Goal: Entertainment & Leisure: Consume media (video, audio)

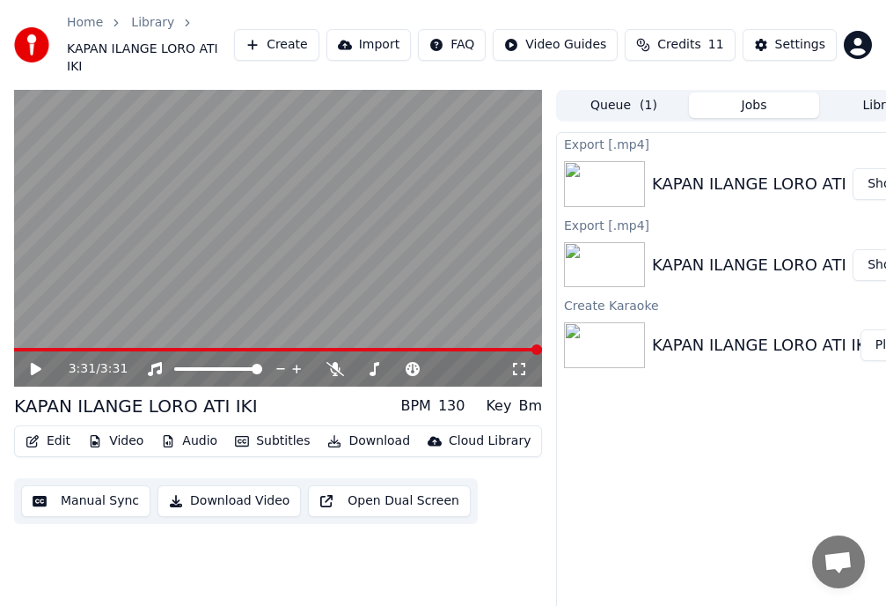
click at [879, 249] on button "Show" at bounding box center [884, 265] width 63 height 32
click at [874, 249] on button "Show" at bounding box center [884, 265] width 63 height 32
click at [333, 362] on icon at bounding box center [330, 369] width 18 height 14
click at [875, 249] on button "Show" at bounding box center [884, 265] width 63 height 32
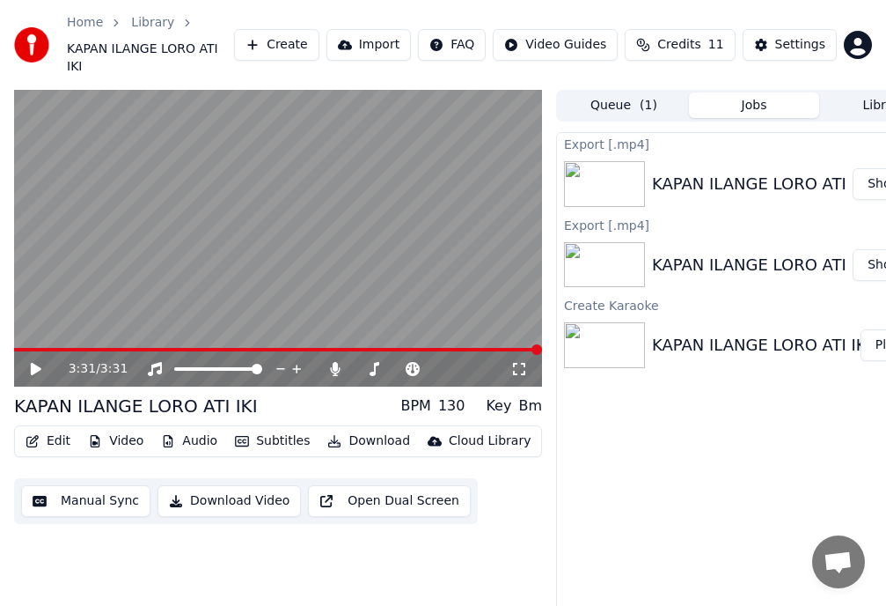
click at [875, 249] on button "Show" at bounding box center [884, 265] width 63 height 32
click at [876, 168] on button "Show" at bounding box center [884, 184] width 63 height 32
click at [877, 168] on button "Show" at bounding box center [884, 184] width 63 height 32
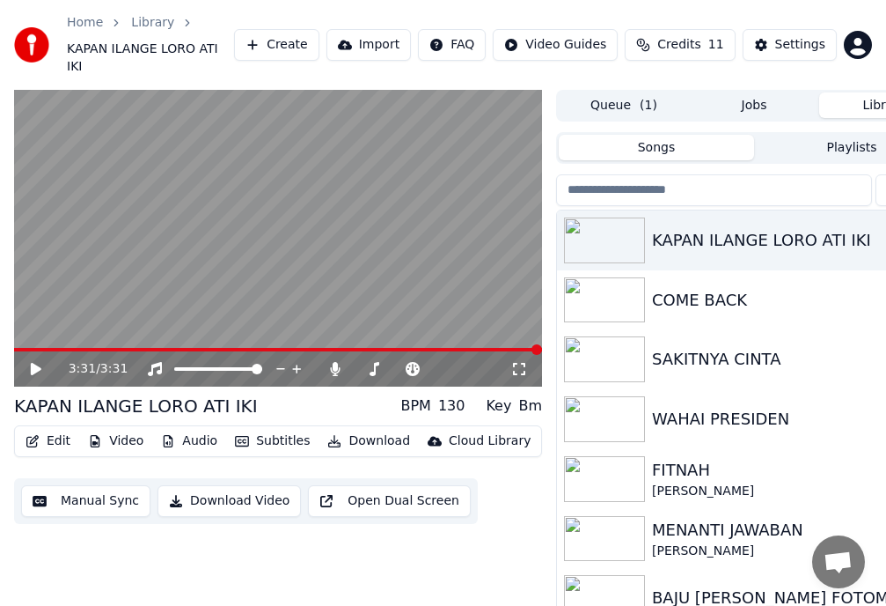
click at [872, 92] on button "Library" at bounding box center [885, 105] width 130 height 26
click at [674, 228] on div "KAPAN ILANGE LORO ATI IKI" at bounding box center [789, 240] width 275 height 25
click at [679, 228] on div "KAPAN ILANGE LORO ATI IKI" at bounding box center [789, 240] width 275 height 25
click at [177, 485] on button "Download Video" at bounding box center [229, 501] width 143 height 32
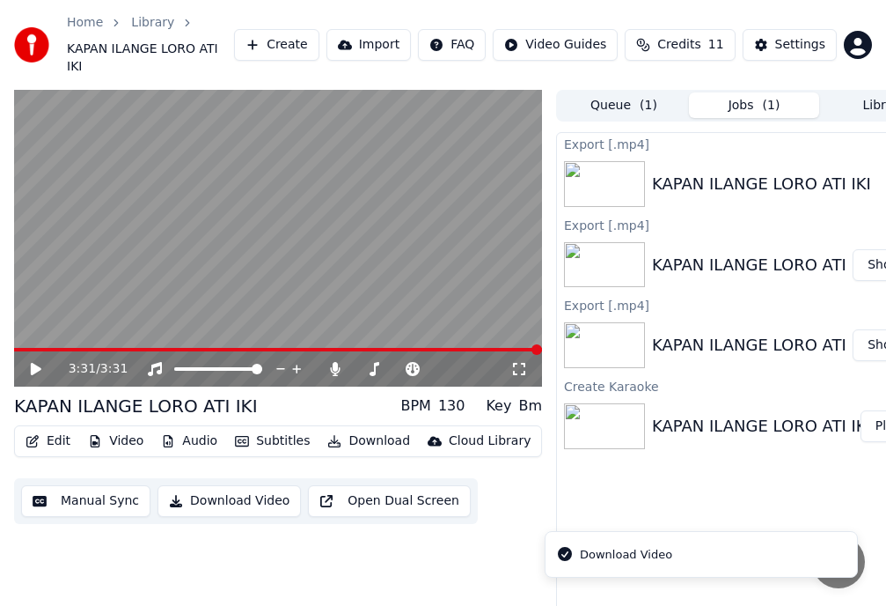
click at [879, 249] on button "Show" at bounding box center [884, 265] width 63 height 32
click at [872, 249] on button "Show" at bounding box center [884, 265] width 63 height 32
click at [872, 329] on button "Show" at bounding box center [884, 345] width 63 height 32
click at [730, 333] on div "KAPAN ILANGE LORO ATI IKI" at bounding box center [761, 345] width 219 height 25
click at [621, 322] on img at bounding box center [604, 345] width 81 height 46
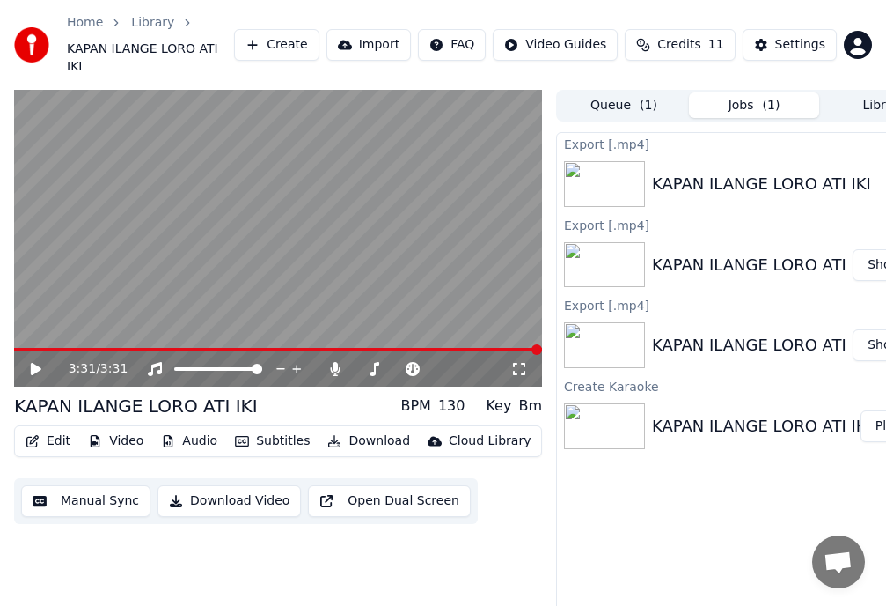
click at [611, 322] on img at bounding box center [604, 345] width 81 height 46
click at [158, 24] on link "Library" at bounding box center [152, 23] width 43 height 18
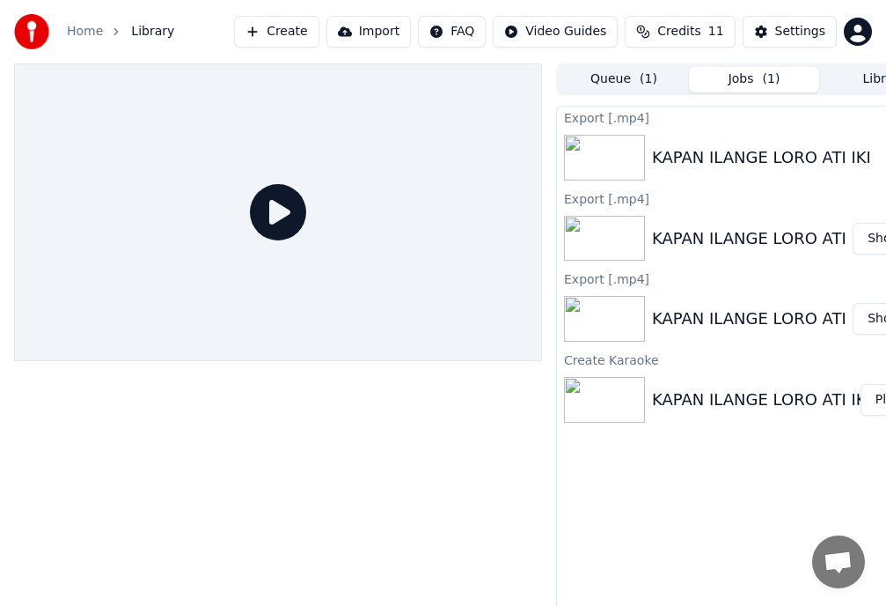
click at [283, 215] on icon at bounding box center [278, 212] width 56 height 56
click at [704, 236] on div "KAPAN ILANGE LORO ATI IKI" at bounding box center [761, 238] width 219 height 25
click at [608, 231] on img at bounding box center [604, 239] width 81 height 46
click at [77, 25] on link "Home" at bounding box center [85, 32] width 36 height 18
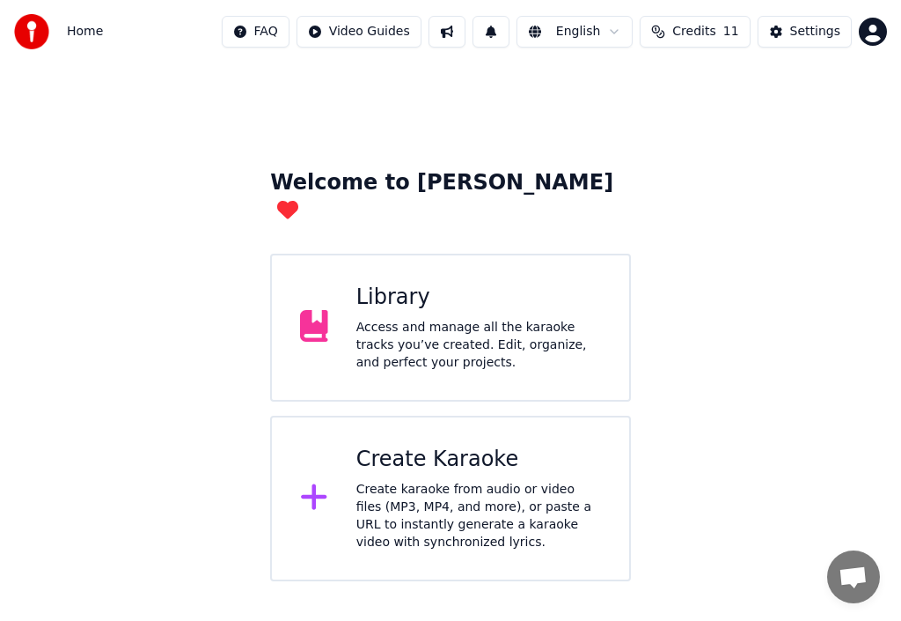
click at [88, 28] on span "Home" at bounding box center [85, 32] width 36 height 18
click at [357, 319] on div "Access and manage all the karaoke tracks you’ve created. Edit, organize, and pe…" at bounding box center [479, 345] width 245 height 53
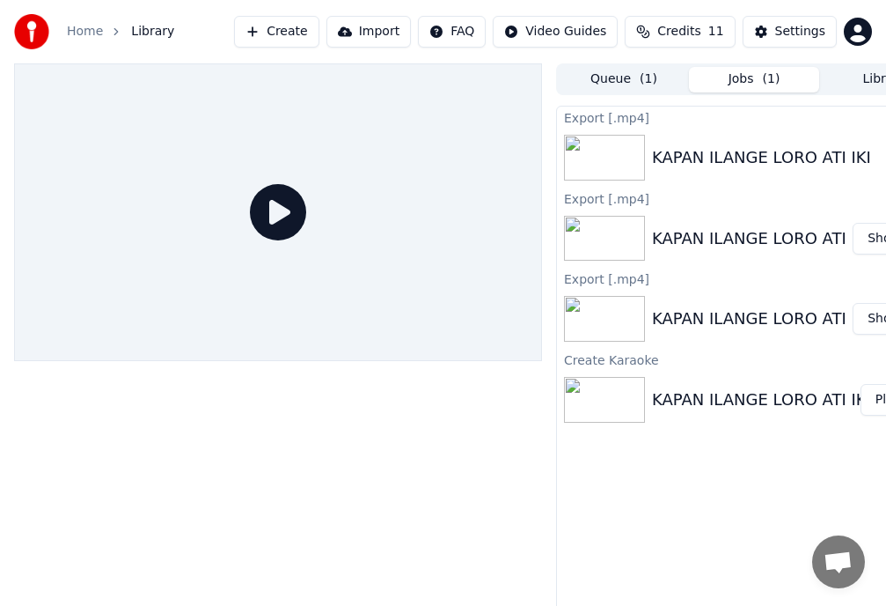
click at [871, 236] on button "Show" at bounding box center [884, 239] width 63 height 32
click at [872, 235] on button "Show" at bounding box center [884, 239] width 63 height 32
click at [872, 234] on button "Show" at bounding box center [884, 239] width 63 height 32
click at [875, 313] on button "Show" at bounding box center [884, 319] width 63 height 32
click at [869, 313] on button "Show" at bounding box center [884, 319] width 63 height 32
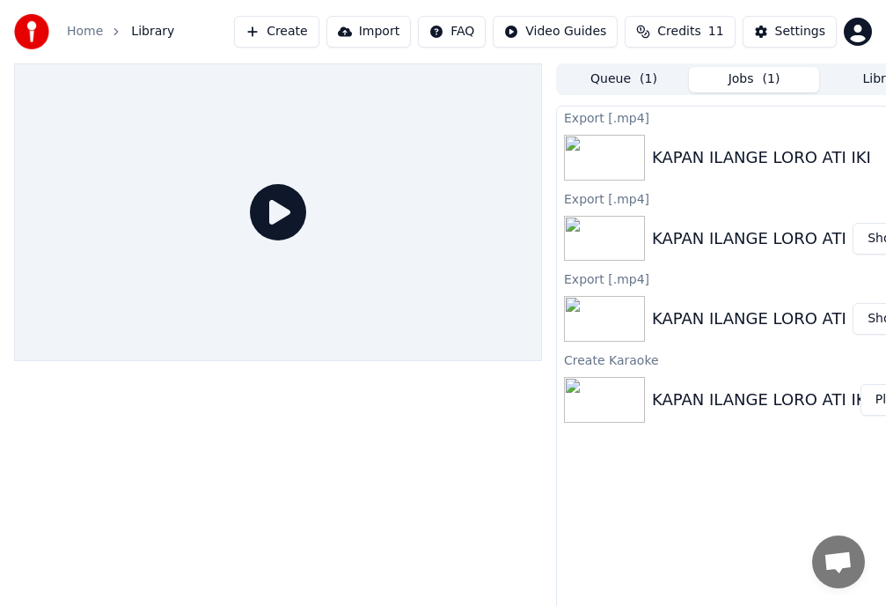
click at [869, 313] on button "Show" at bounding box center [884, 319] width 63 height 32
click at [871, 395] on button "Play" at bounding box center [888, 400] width 55 height 32
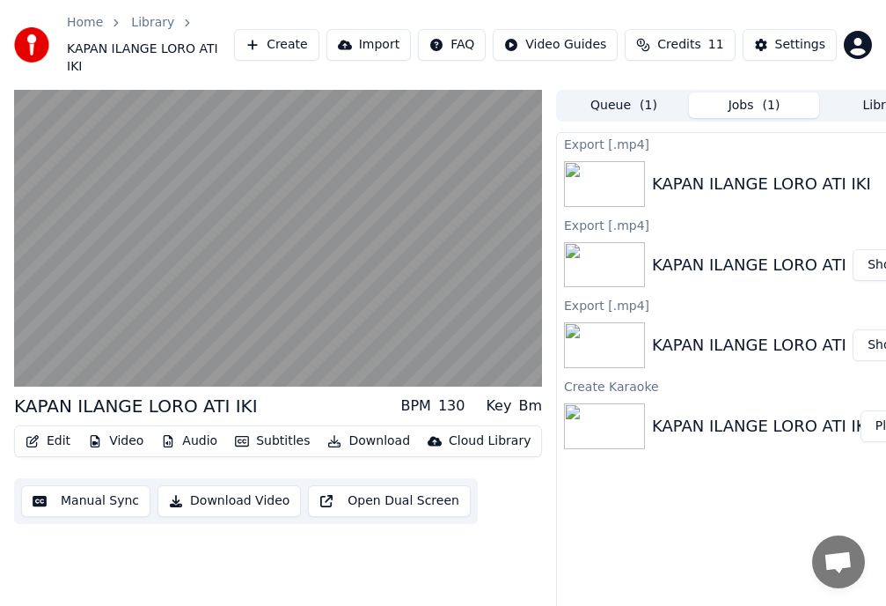
click at [868, 249] on button "Show" at bounding box center [884, 265] width 63 height 32
click at [867, 249] on button "Show" at bounding box center [884, 265] width 63 height 32
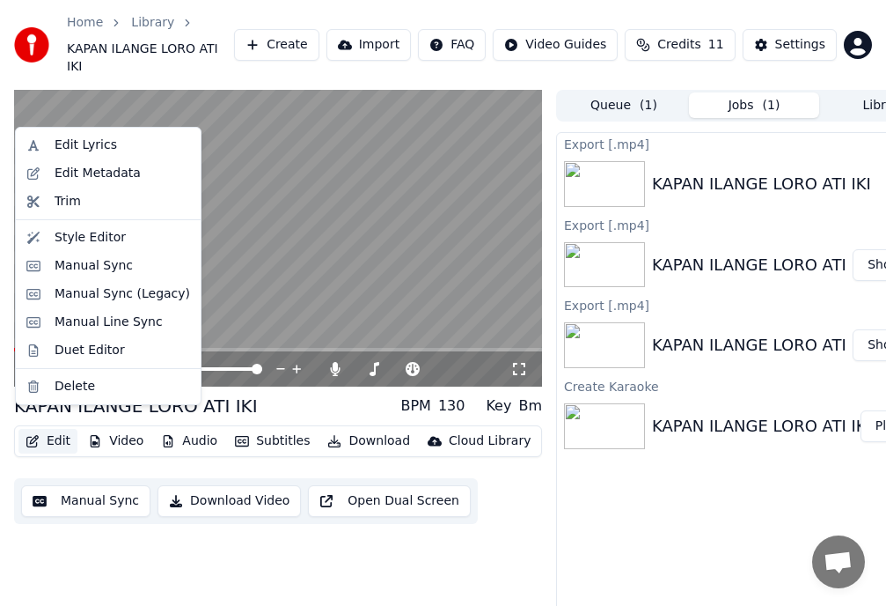
click at [31, 435] on icon "button" at bounding box center [33, 441] width 14 height 12
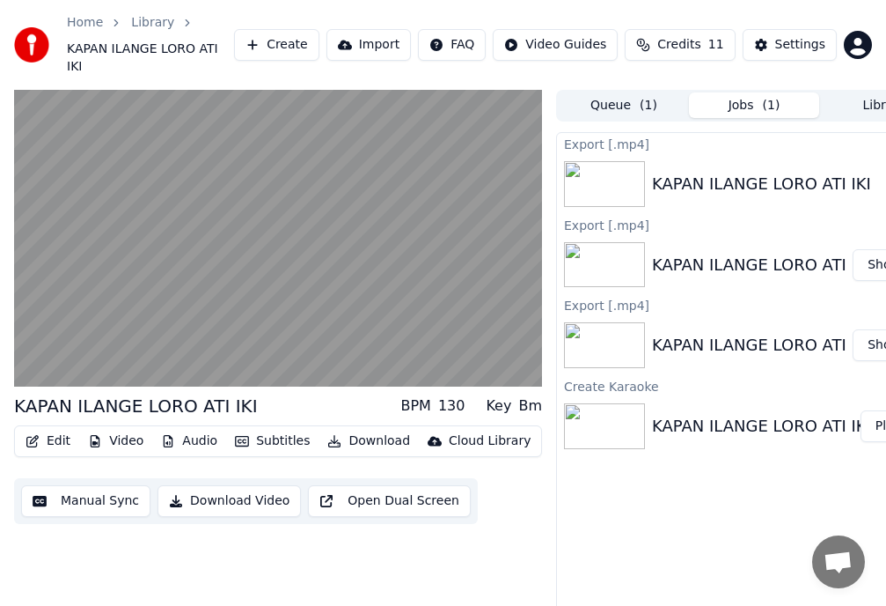
click at [870, 249] on button "Show" at bounding box center [884, 265] width 63 height 32
click at [869, 249] on button "Show" at bounding box center [884, 265] width 63 height 32
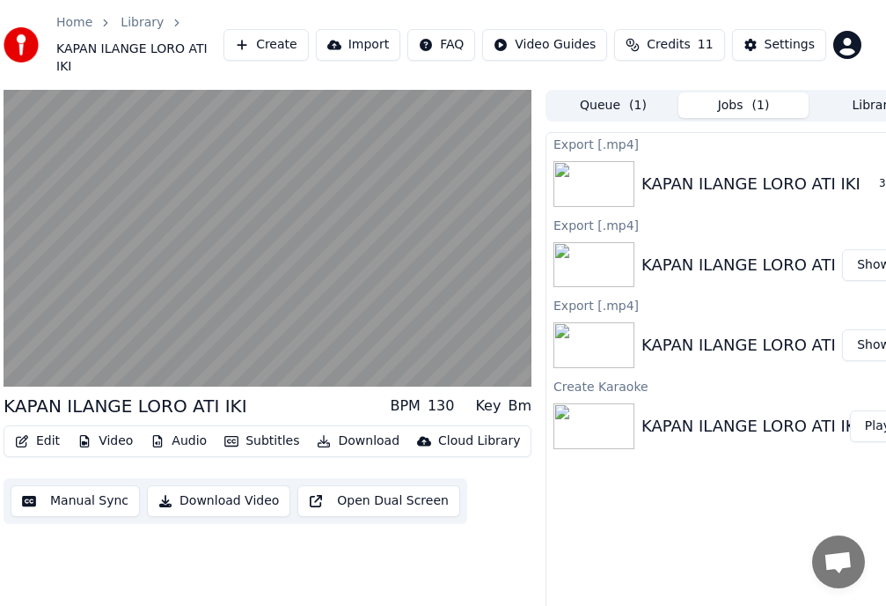
scroll to position [0, 66]
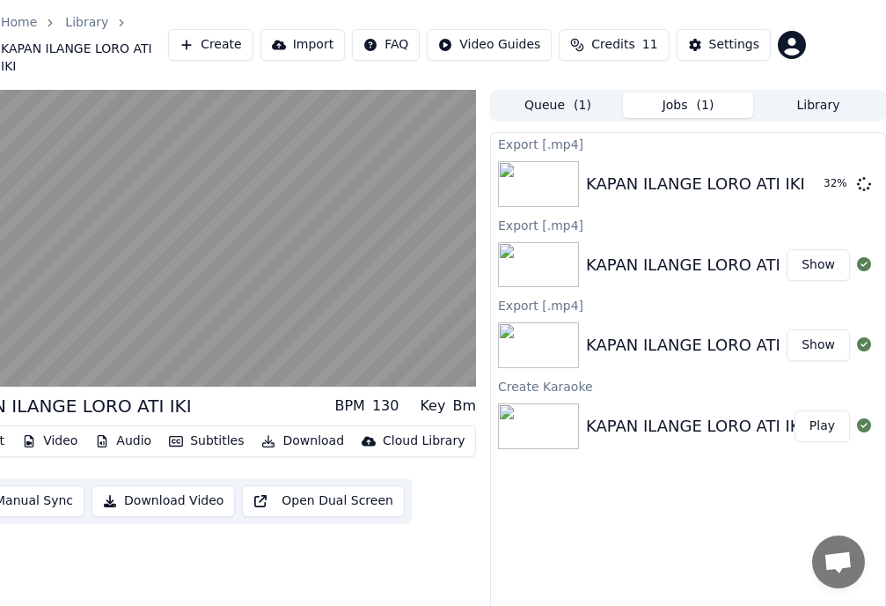
click at [851, 254] on div at bounding box center [864, 264] width 28 height 21
click at [849, 249] on button "Show" at bounding box center [818, 265] width 63 height 32
click at [859, 337] on icon at bounding box center [864, 344] width 14 height 14
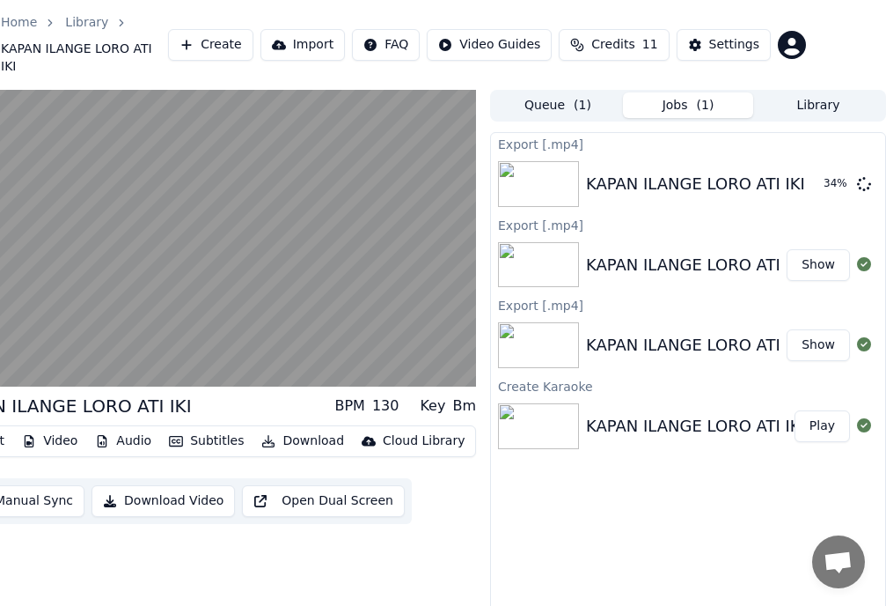
click at [859, 337] on icon at bounding box center [864, 344] width 14 height 14
click at [852, 416] on div at bounding box center [864, 426] width 28 height 21
click at [849, 405] on div "KAPAN ILANGE LORO ATI IKI Play" at bounding box center [688, 426] width 394 height 60
click at [855, 416] on div at bounding box center [864, 426] width 28 height 21
click at [857, 254] on div at bounding box center [864, 264] width 28 height 21
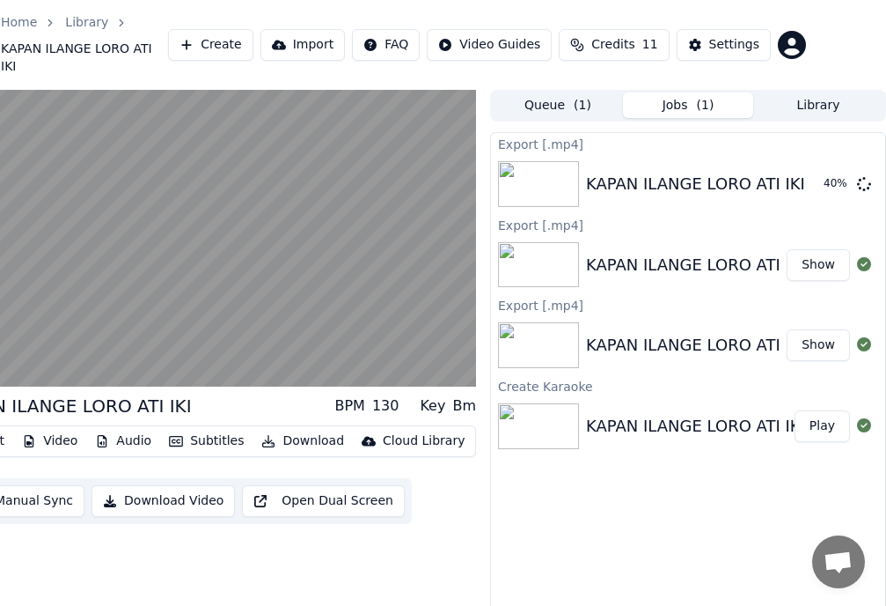
click at [687, 92] on button "Jobs ( 1 )" at bounding box center [688, 105] width 130 height 26
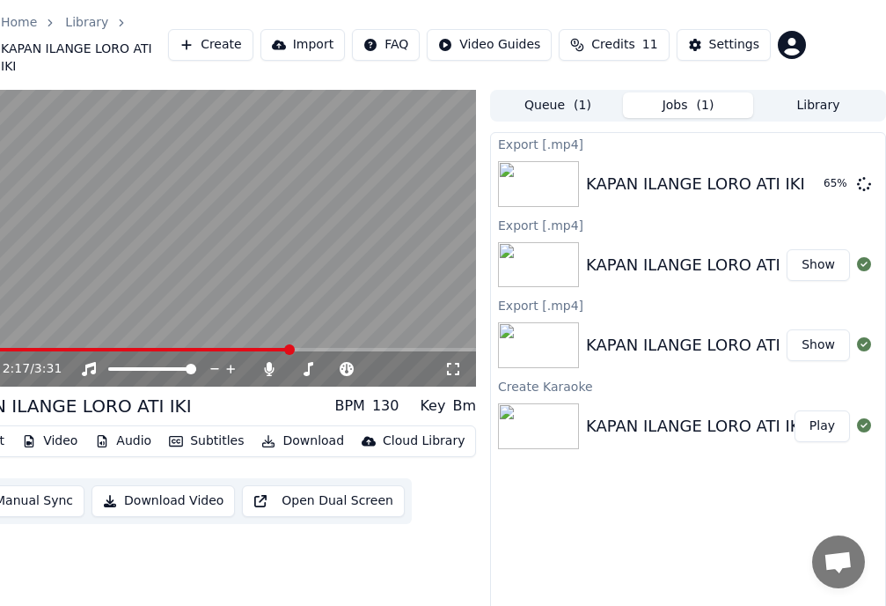
click at [857, 254] on div at bounding box center [864, 264] width 28 height 21
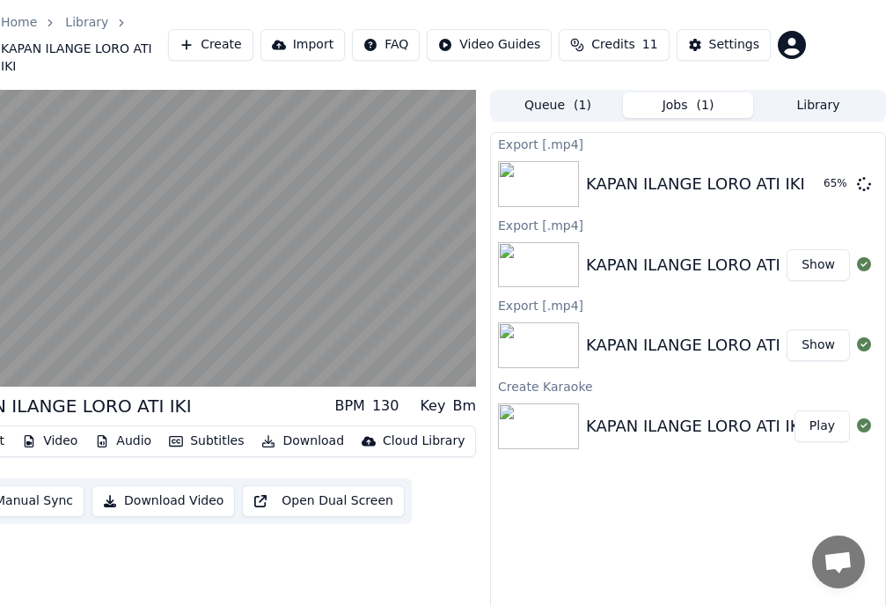
click at [857, 254] on div at bounding box center [864, 264] width 28 height 21
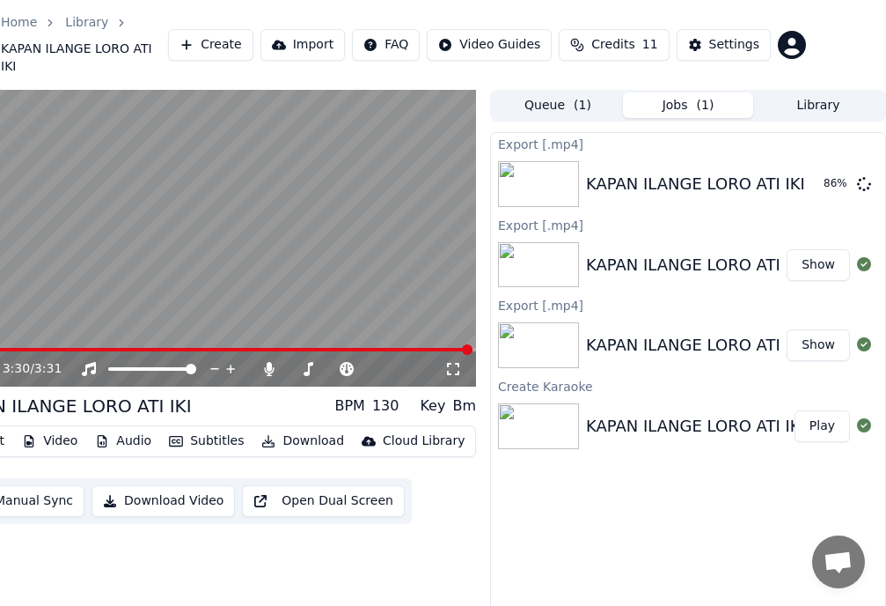
click at [138, 327] on video at bounding box center [212, 239] width 528 height 298
click at [139, 327] on video at bounding box center [212, 239] width 528 height 298
click at [112, 326] on video at bounding box center [212, 239] width 528 height 298
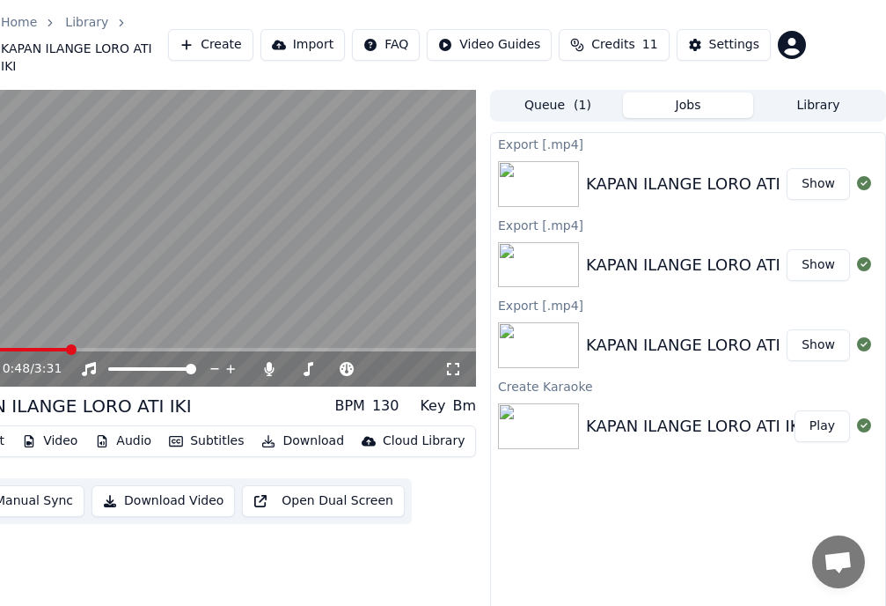
click at [826, 169] on button "Show" at bounding box center [818, 184] width 63 height 32
